Goal: Check status

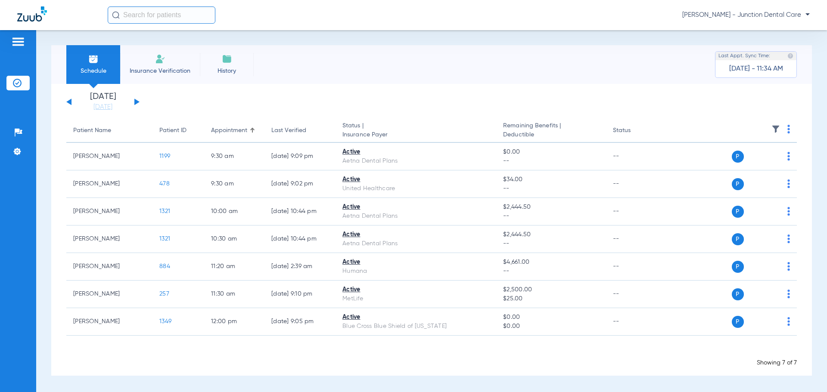
click at [136, 102] on button at bounding box center [136, 102] width 5 height 6
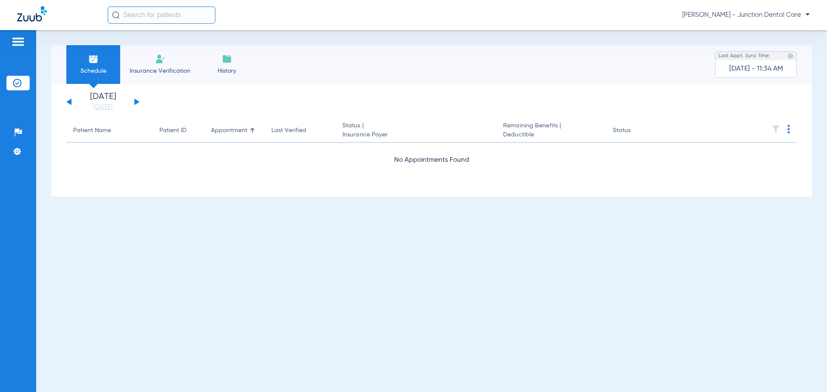
click at [136, 102] on button at bounding box center [136, 102] width 5 height 6
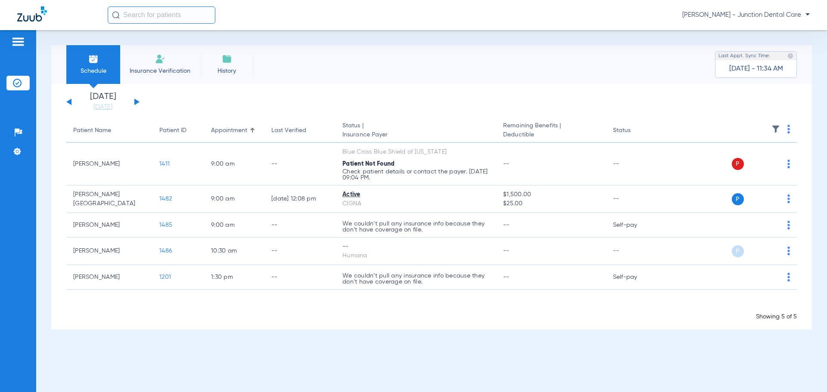
click at [384, 70] on div "Schedule Insurance Verification History Last Appt. Sync Time: [DATE] - 11:34 AM" at bounding box center [431, 64] width 760 height 39
click at [386, 93] on app-single-date-navigator "[DATE] [DATE] [DATE] [DATE] [DATE] [DATE] [DATE] [DATE] [DATE] [DATE] [DATE] [D…" at bounding box center [431, 102] width 730 height 19
click at [540, 59] on div "Schedule Insurance Verification History Last Appt. Sync Time: [DATE] - 11:54 AM" at bounding box center [431, 64] width 760 height 39
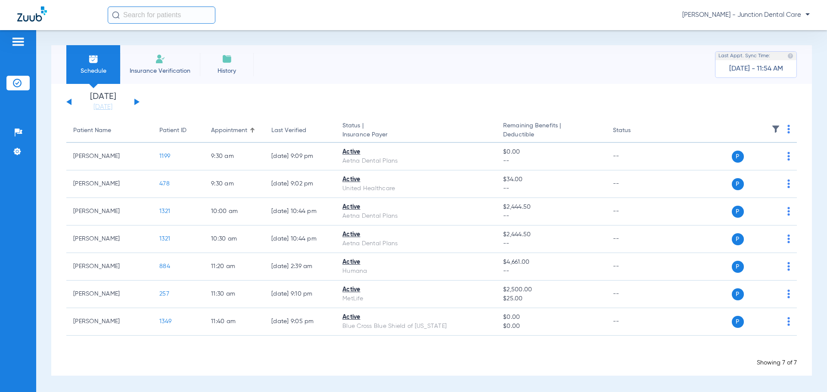
click at [496, 75] on div "Schedule Insurance Verification History Last Appt. Sync Time: [DATE] - 11:54 AM" at bounding box center [431, 64] width 760 height 39
click at [238, 94] on app-single-date-navigator "[DATE] [DATE] [DATE] [DATE] [DATE] [DATE] [DATE] [DATE] [DATE] [DATE] [DATE] [D…" at bounding box center [431, 102] width 730 height 19
click at [401, 70] on div "Schedule Insurance Verification History Last Appt. Sync Time: Today - 12:30 PM" at bounding box center [431, 64] width 760 height 39
